Goal: Task Accomplishment & Management: Manage account settings

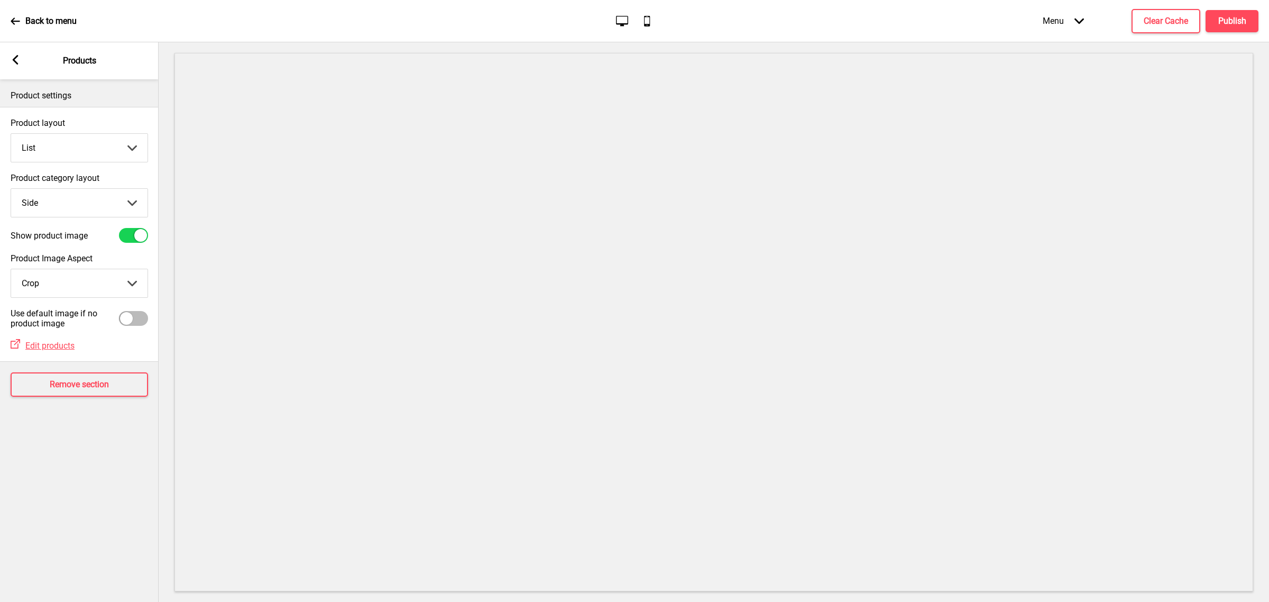
select select "list"
drag, startPoint x: 0, startPoint y: 0, endPoint x: 72, endPoint y: 154, distance: 169.8
click at [70, 147] on select "Grid List" at bounding box center [79, 148] width 136 height 28
click at [11, 134] on select "Grid List" at bounding box center [79, 148] width 136 height 28
click at [70, 146] on select "Grid List" at bounding box center [79, 148] width 136 height 28
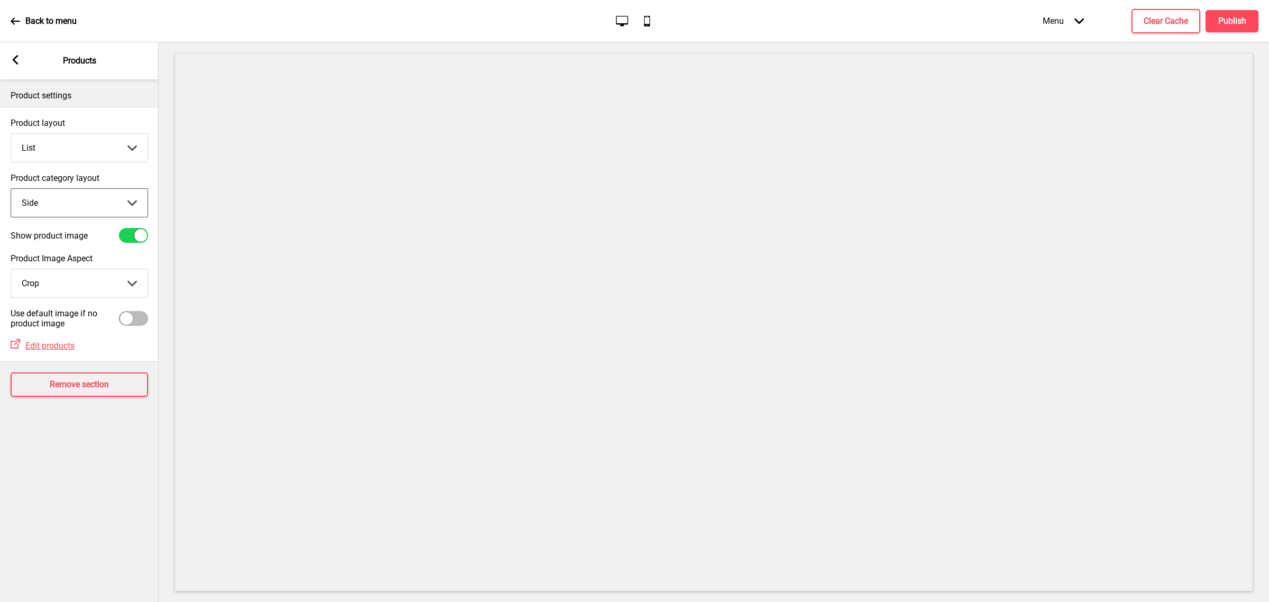
click at [54, 206] on select "Top Side" at bounding box center [79, 203] width 136 height 28
select select "top"
click at [11, 189] on select "Top Side" at bounding box center [79, 203] width 136 height 28
click at [1247, 1] on div "Back to menu Desktop Mobile Menu Arrow down Product Page Store Information Chec…" at bounding box center [634, 21] width 1269 height 42
drag, startPoint x: 1241, startPoint y: 17, endPoint x: 1237, endPoint y: 21, distance: 5.6
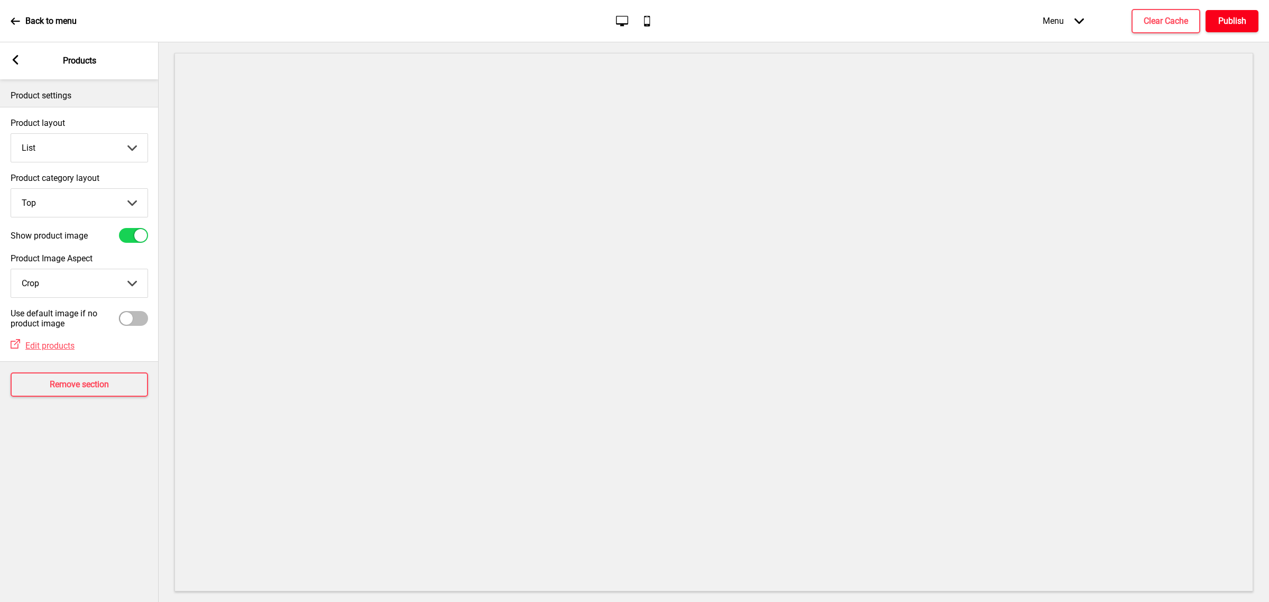
click at [1237, 21] on h4 "Publish" at bounding box center [1232, 21] width 28 height 12
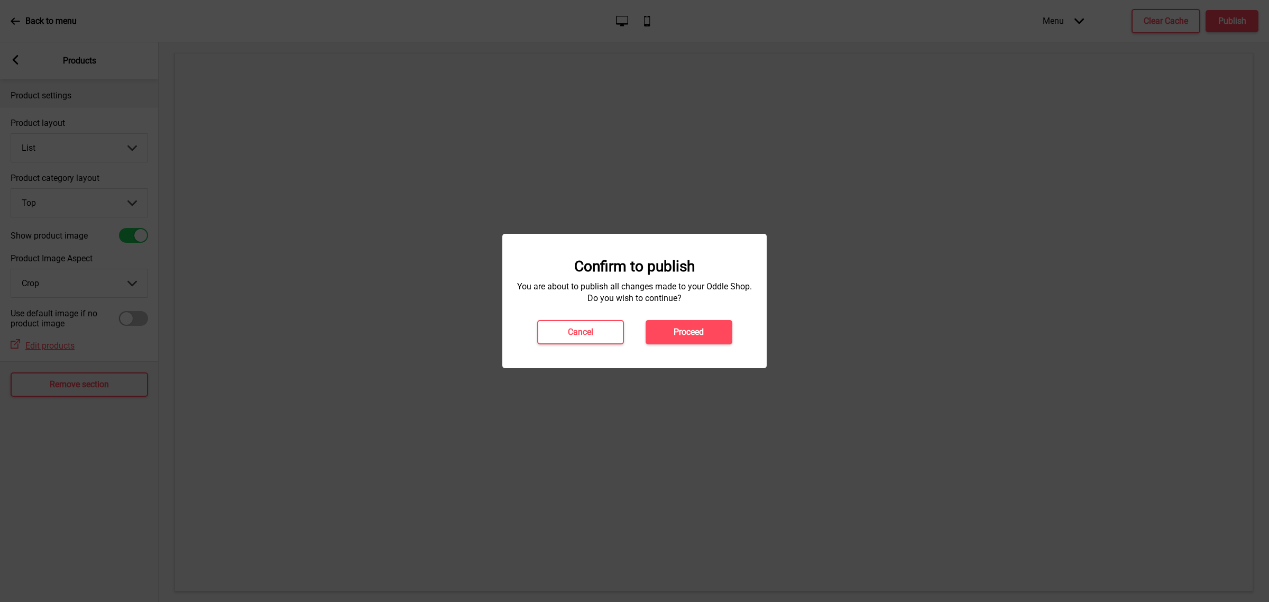
drag, startPoint x: 699, startPoint y: 331, endPoint x: 693, endPoint y: 331, distance: 6.3
click at [698, 329] on h4 "Proceed" at bounding box center [688, 332] width 30 height 12
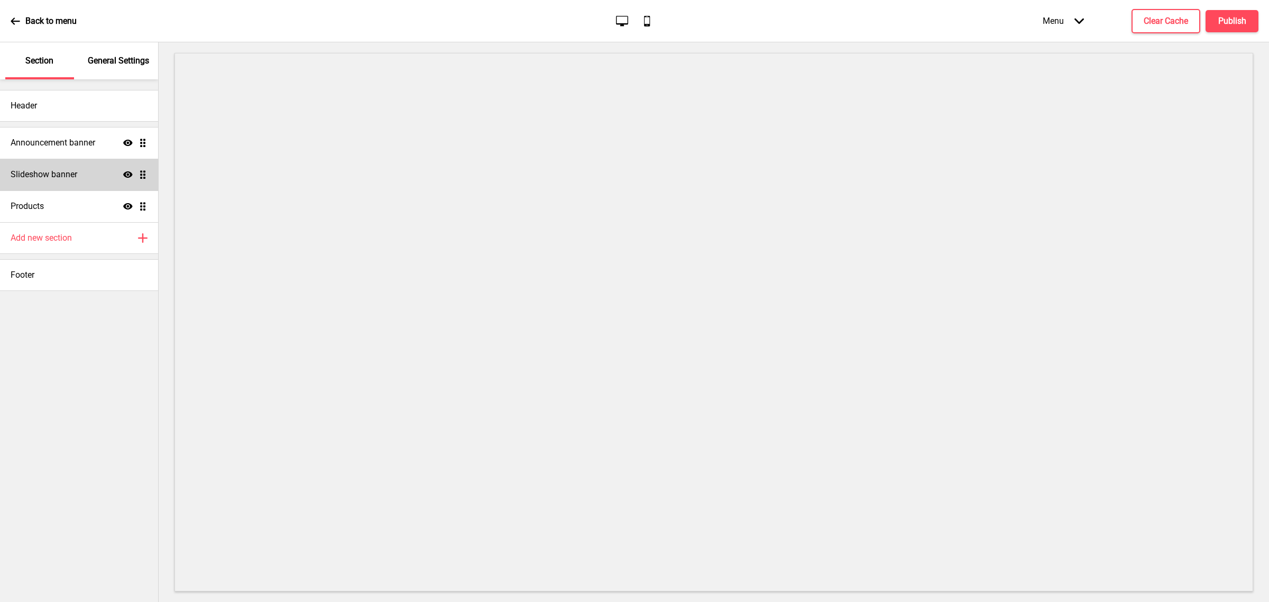
click at [75, 169] on h4 "Slideshow banner" at bounding box center [44, 175] width 67 height 12
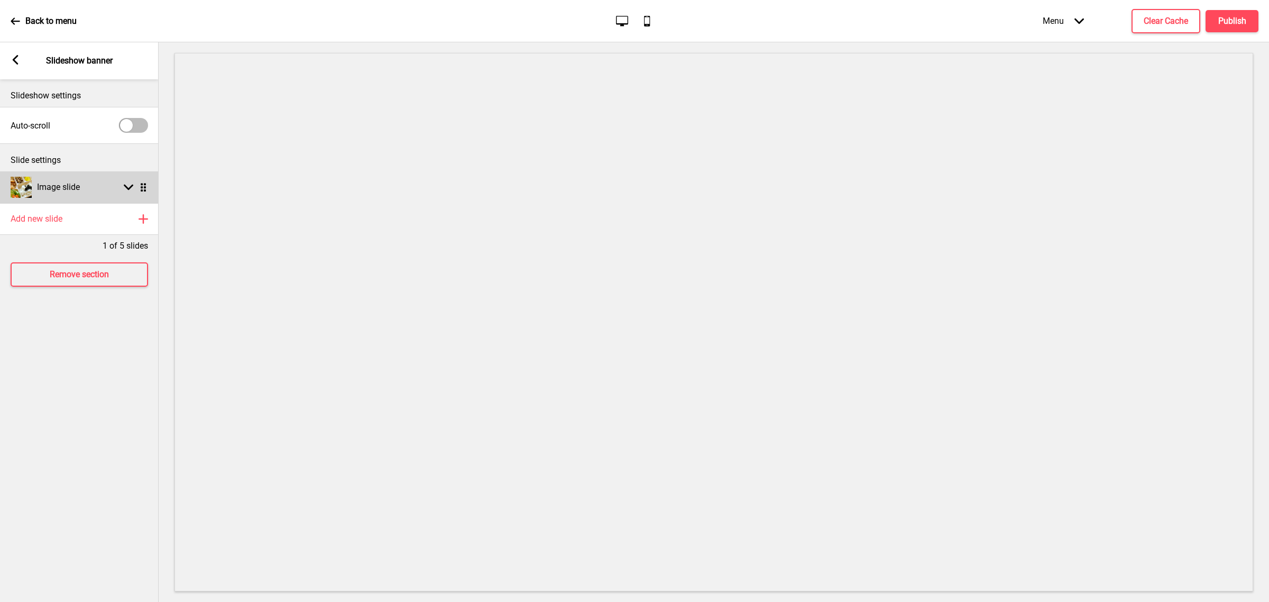
click at [132, 186] on icon at bounding box center [129, 187] width 10 height 6
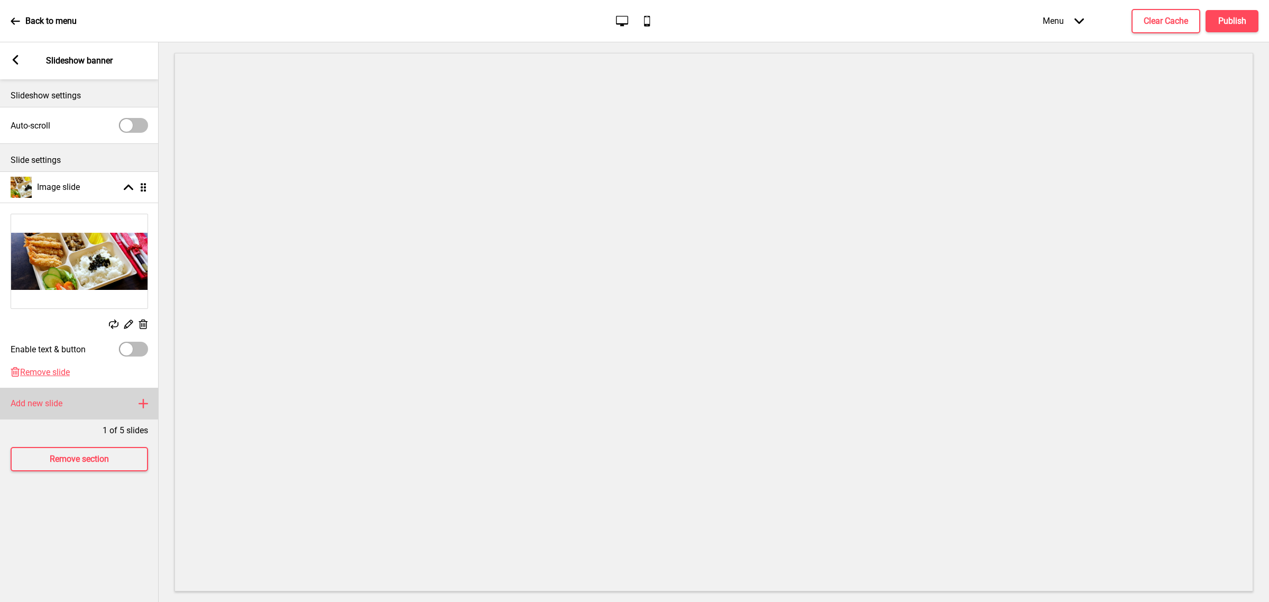
click at [45, 398] on h4 "Add new slide" at bounding box center [37, 404] width 52 height 12
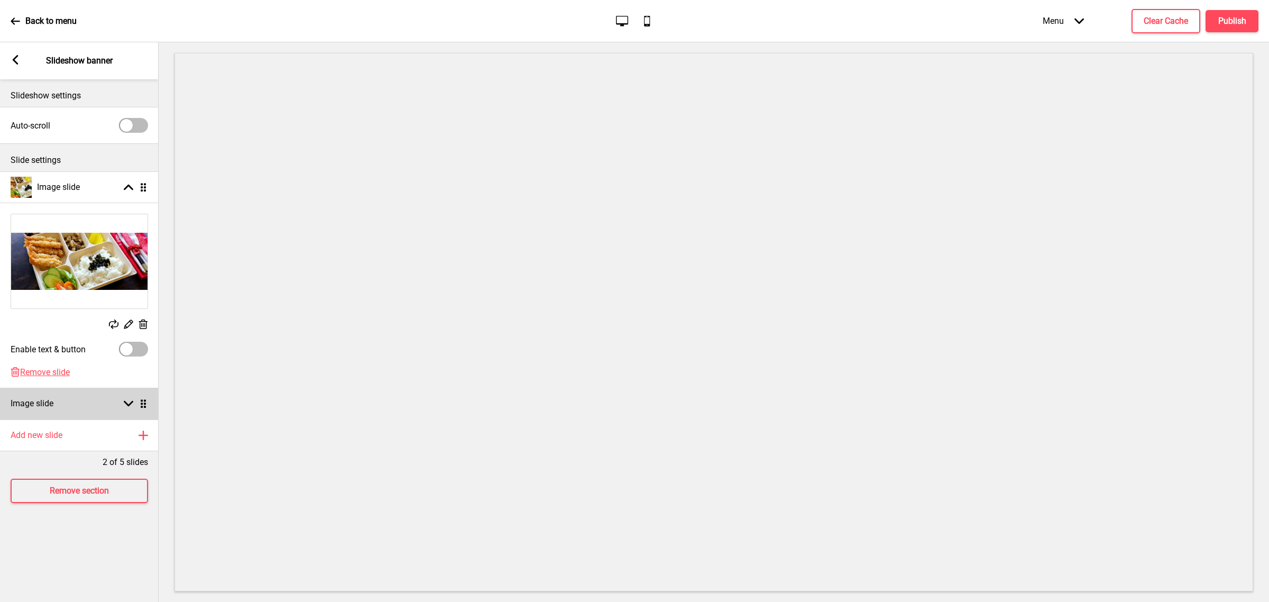
click at [123, 392] on div "Image slide Arrow down Drag" at bounding box center [79, 403] width 159 height 32
select select "right"
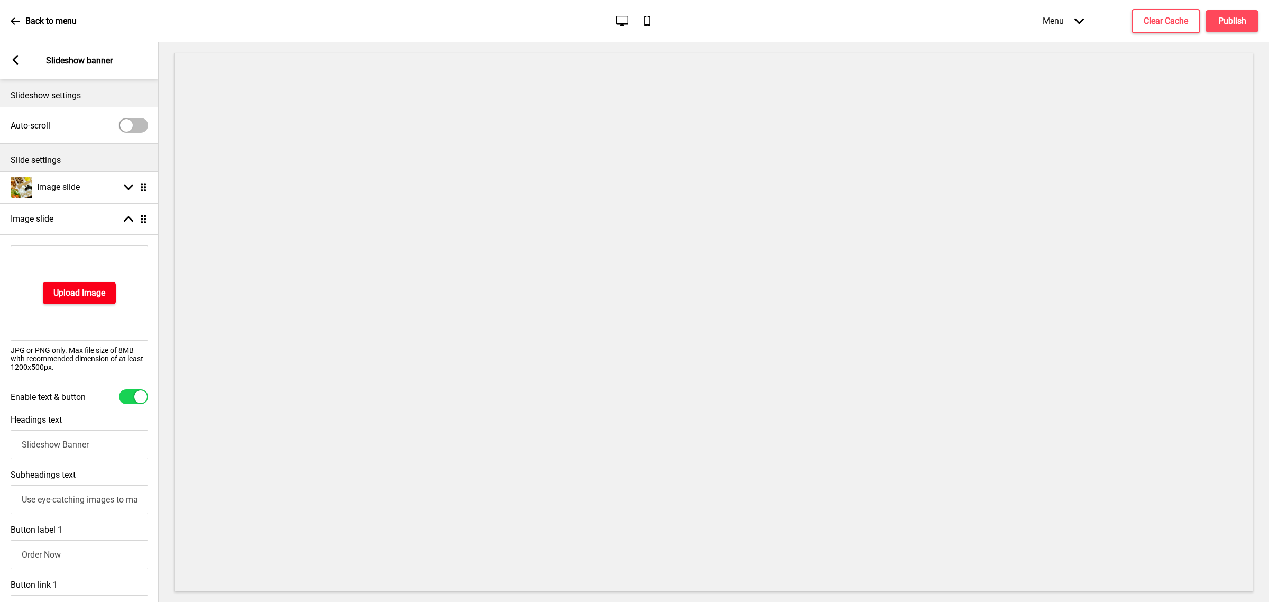
click at [85, 300] on button "Upload Image" at bounding box center [79, 293] width 73 height 22
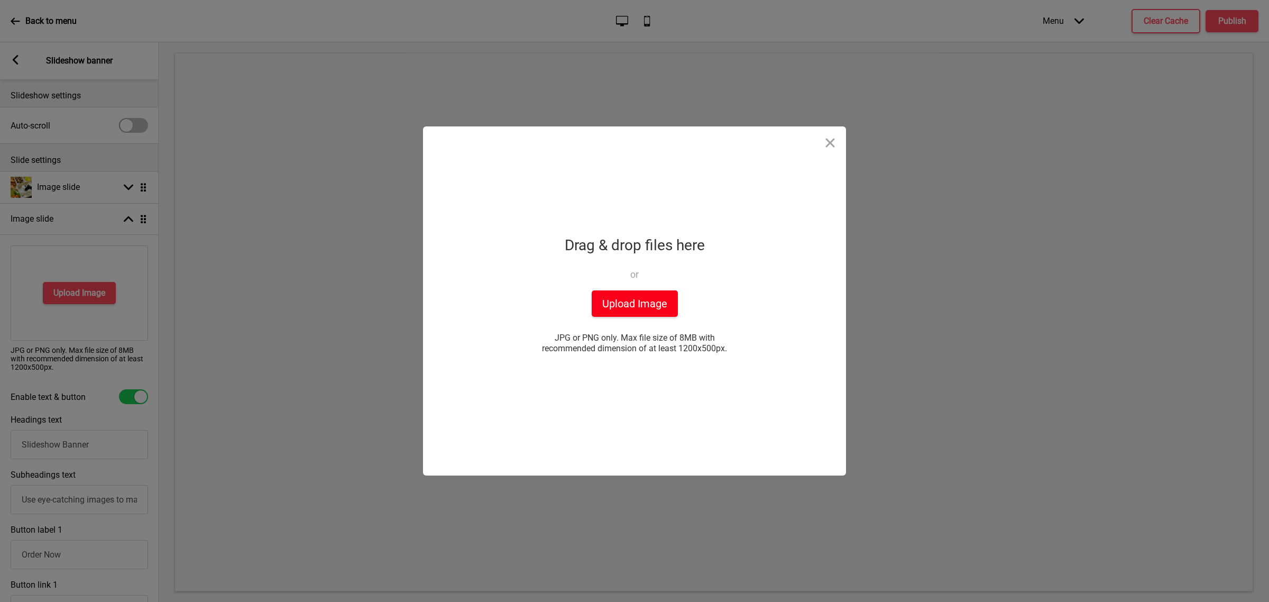
click at [645, 291] on button "Upload Image" at bounding box center [635, 303] width 86 height 26
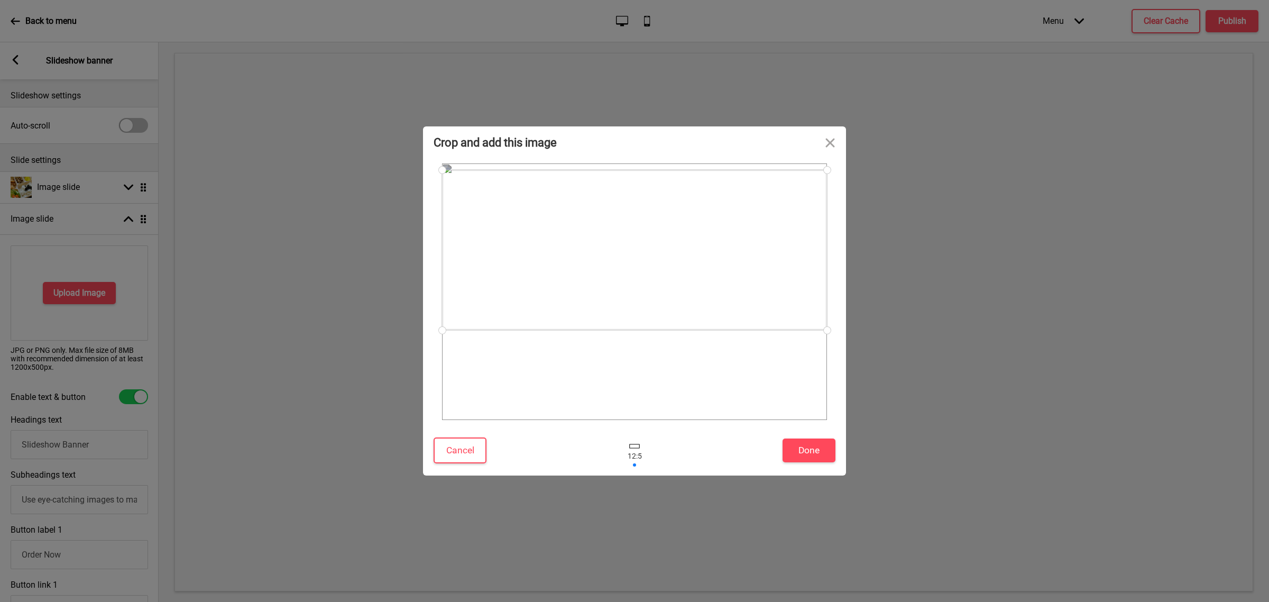
drag, startPoint x: 719, startPoint y: 278, endPoint x: 728, endPoint y: 260, distance: 19.9
click at [728, 260] on div at bounding box center [634, 250] width 385 height 160
click at [806, 449] on button "Done" at bounding box center [808, 450] width 53 height 24
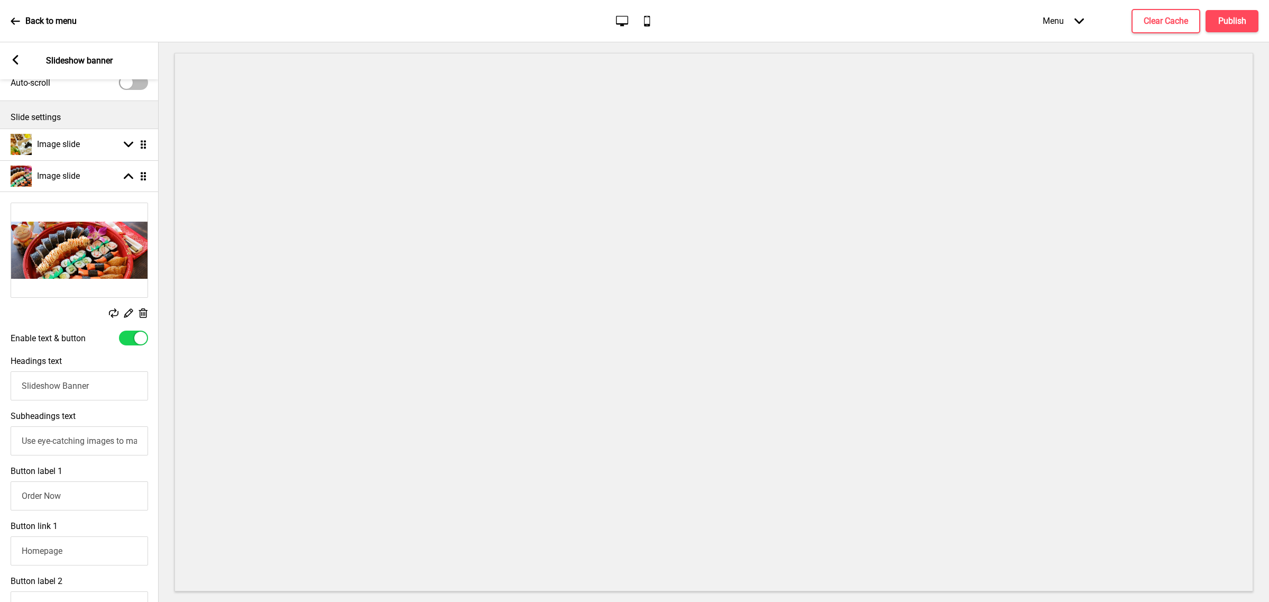
scroll to position [66, 0]
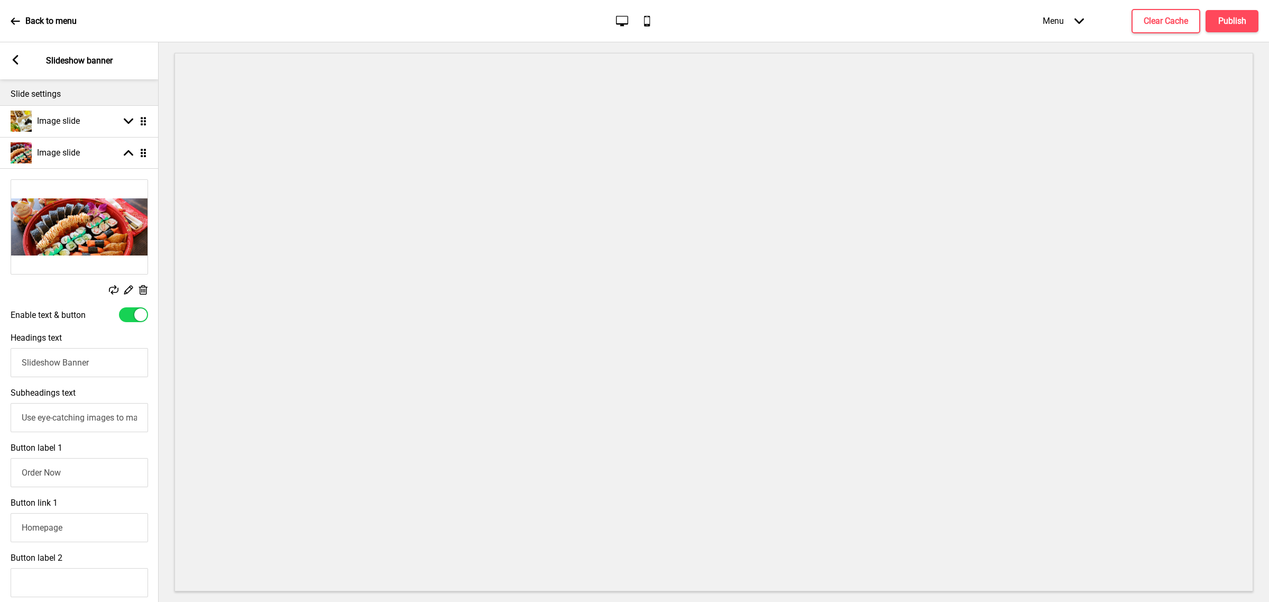
click at [135, 312] on div at bounding box center [140, 314] width 13 height 13
checkbox input "false"
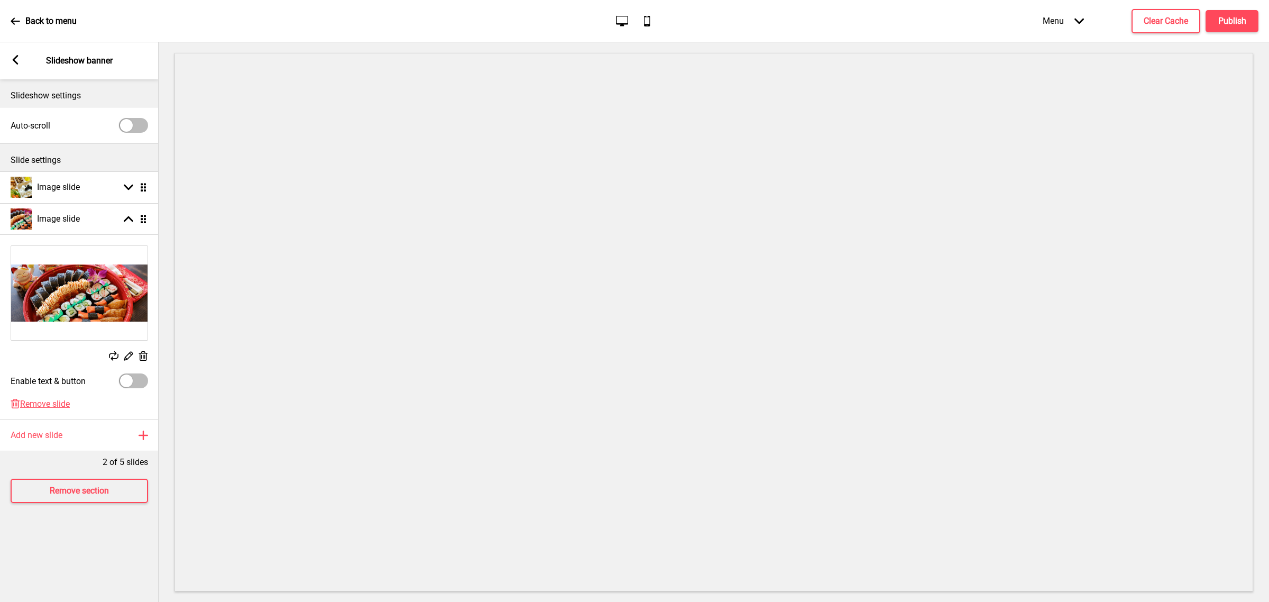
scroll to position [0, 0]
click at [130, 189] on rect at bounding box center [129, 187] width 10 height 10
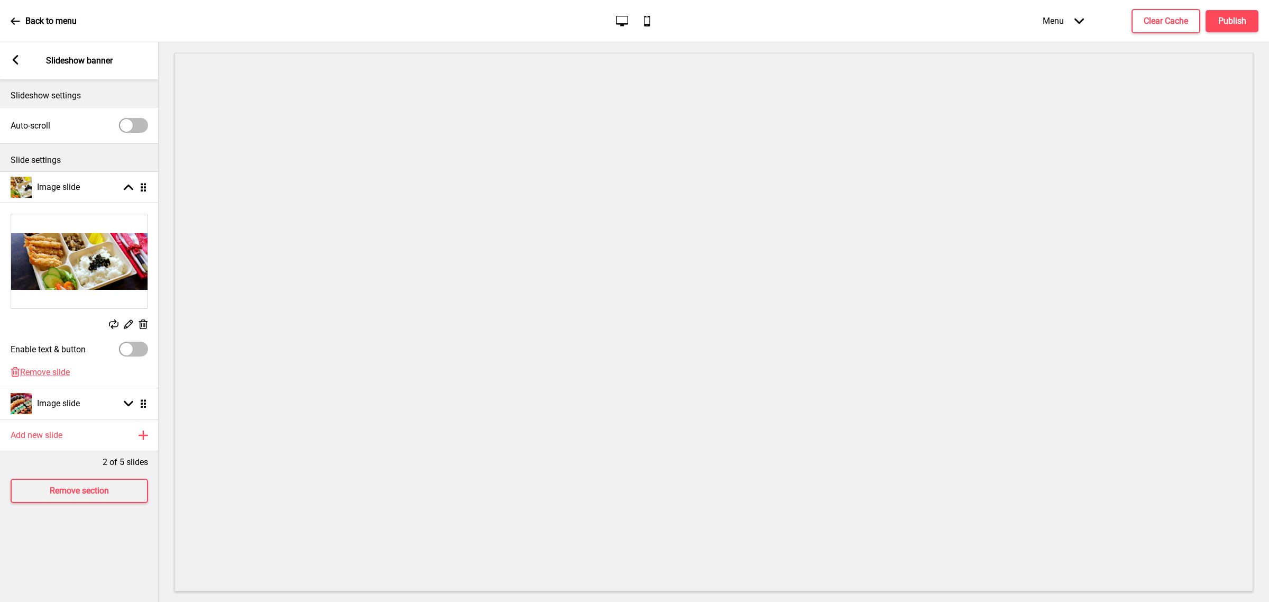
drag, startPoint x: 143, startPoint y: 326, endPoint x: 150, endPoint y: 329, distance: 7.8
click at [143, 325] on icon at bounding box center [143, 324] width 9 height 10
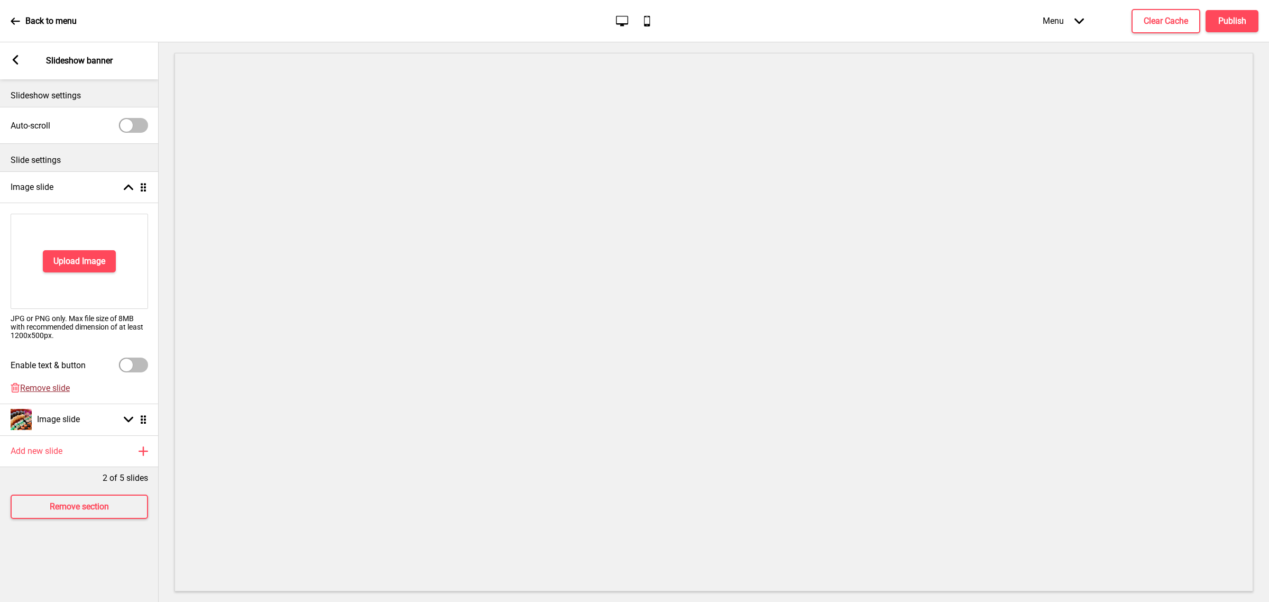
click at [56, 391] on span "Remove slide" at bounding box center [45, 388] width 50 height 10
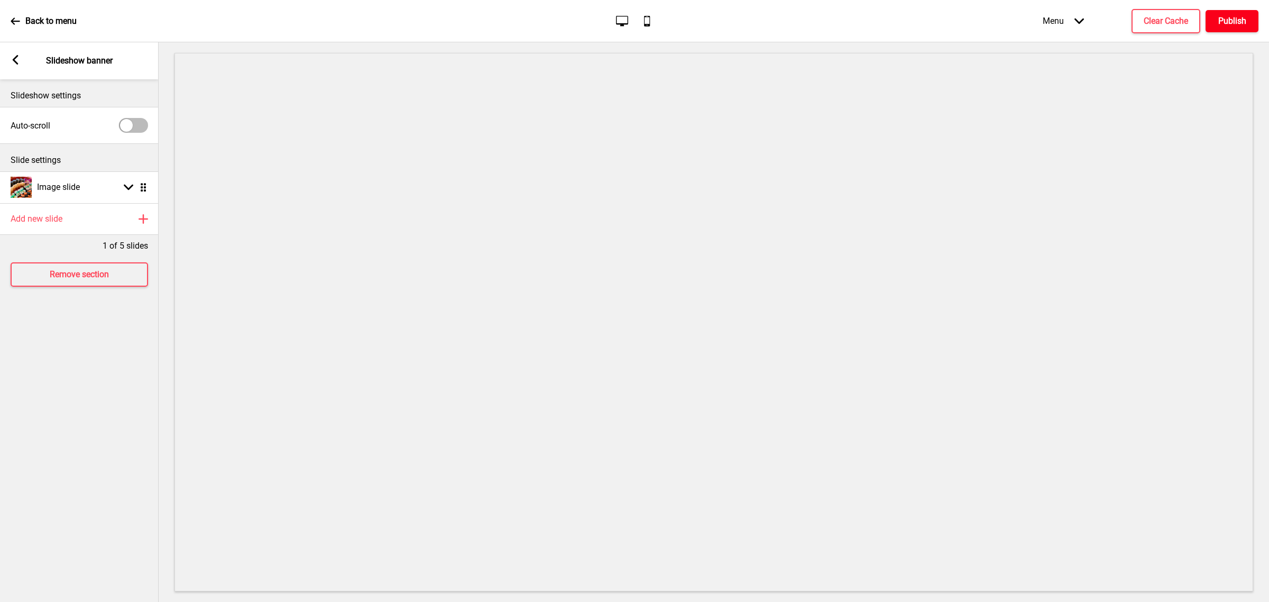
click at [1241, 17] on h4 "Publish" at bounding box center [1232, 21] width 28 height 12
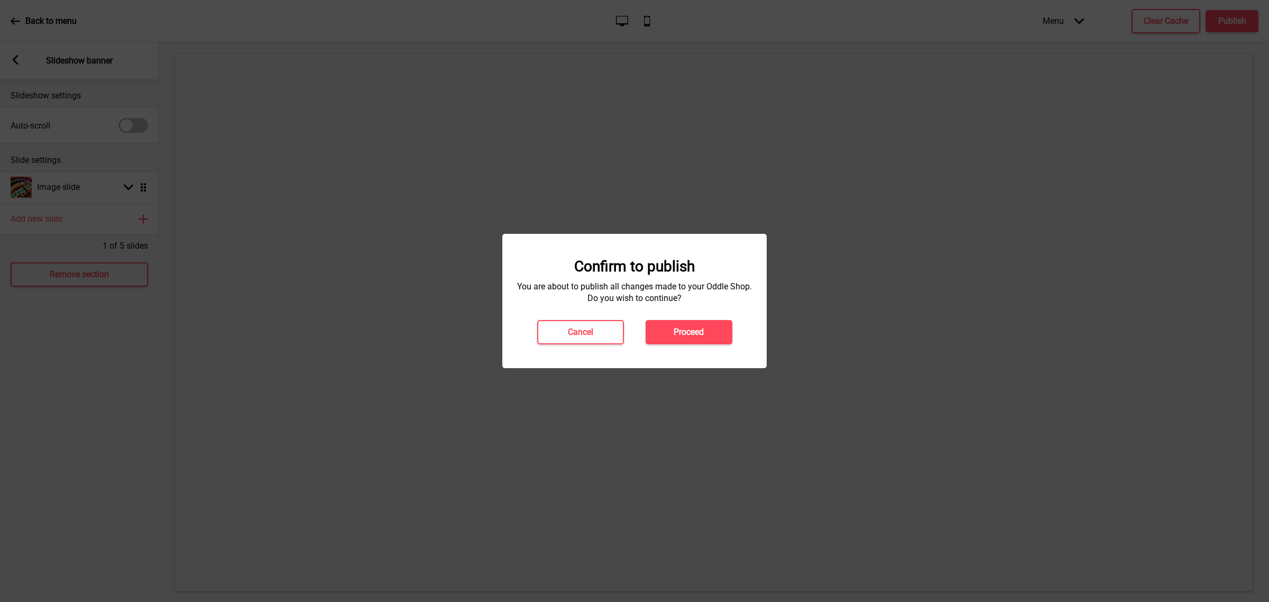
click at [679, 328] on h4 "Proceed" at bounding box center [688, 332] width 30 height 12
